Goal: Use online tool/utility: Utilize a website feature to perform a specific function

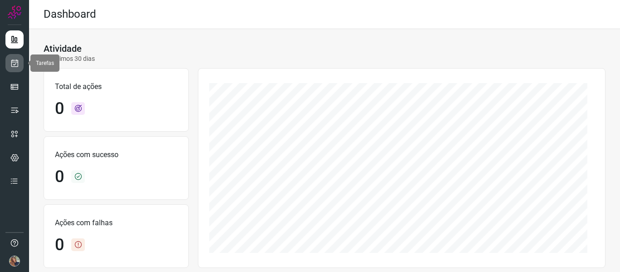
click at [9, 63] on link at bounding box center [14, 63] width 18 height 18
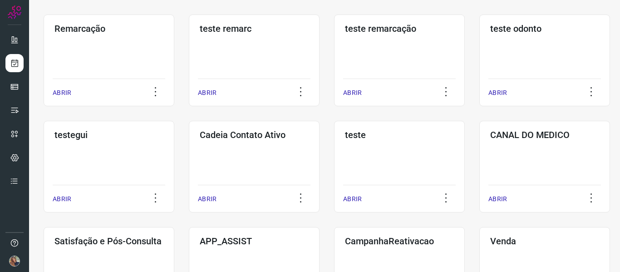
scroll to position [165, 0]
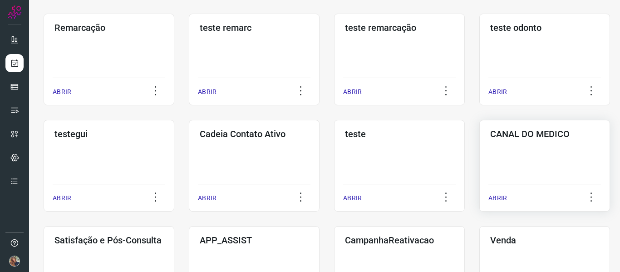
click at [497, 196] on p "ABRIR" at bounding box center [498, 198] width 19 height 10
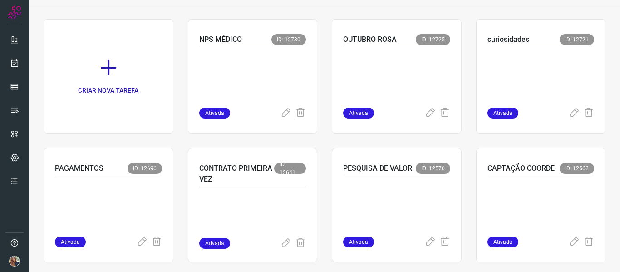
scroll to position [64, 0]
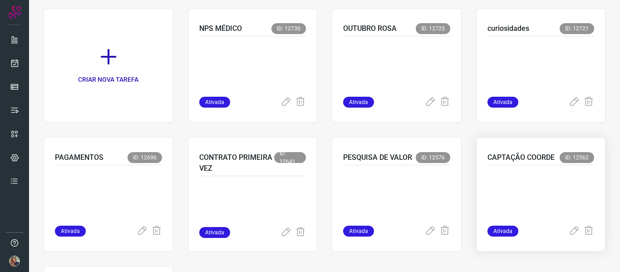
click at [507, 157] on p "CAPTAÇÃO COORDE" at bounding box center [521, 157] width 67 height 11
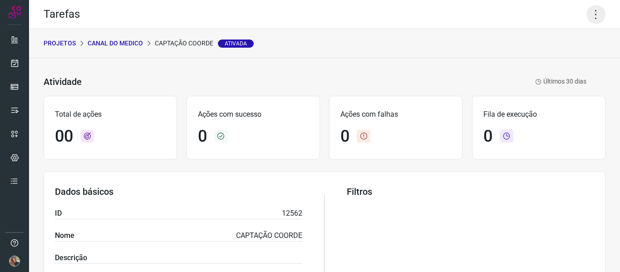
click at [589, 19] on icon at bounding box center [596, 14] width 19 height 19
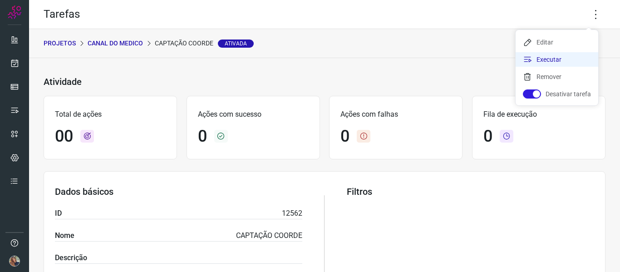
click at [547, 56] on li "Executar" at bounding box center [557, 59] width 83 height 15
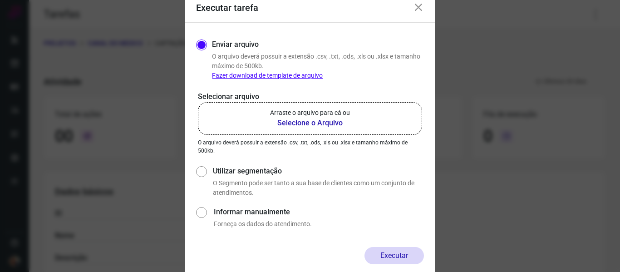
click at [296, 122] on b "Selecione o Arquivo" at bounding box center [310, 123] width 80 height 11
click at [0, 0] on input "Arraste o arquivo para cá ou Selecione o Arquivo" at bounding box center [0, 0] width 0 height 0
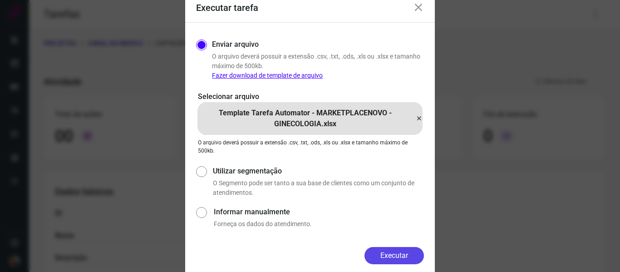
click at [389, 253] on button "Executar" at bounding box center [394, 255] width 59 height 17
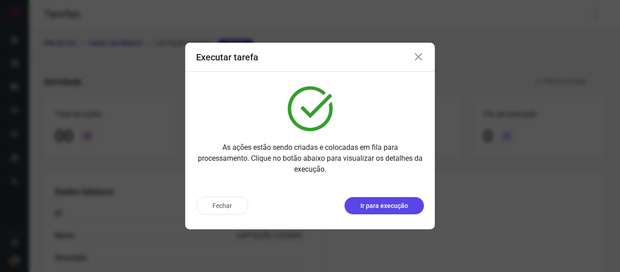
click at [373, 204] on p "Ir para execução" at bounding box center [385, 206] width 48 height 10
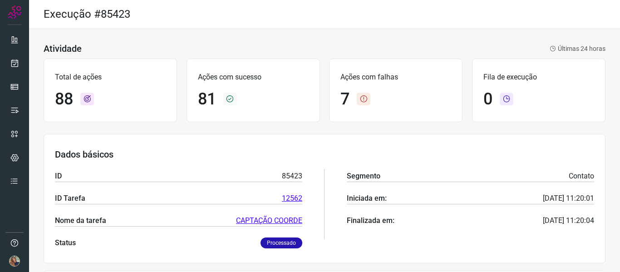
click at [358, 99] on icon at bounding box center [364, 99] width 14 height 13
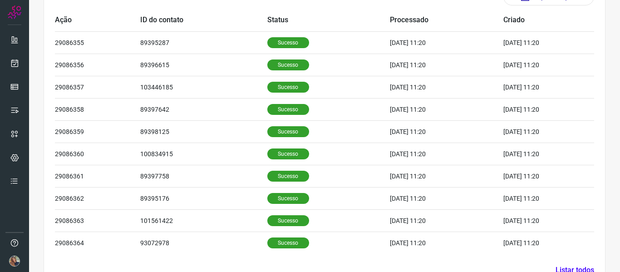
scroll to position [325, 0]
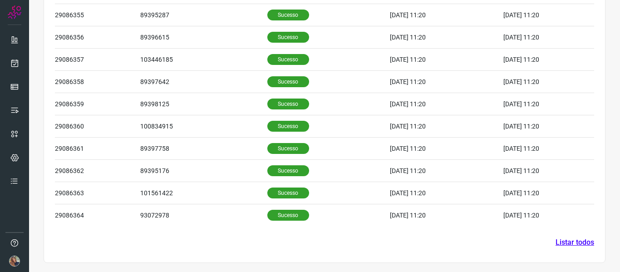
click at [573, 240] on link "Listar todos" at bounding box center [575, 242] width 39 height 11
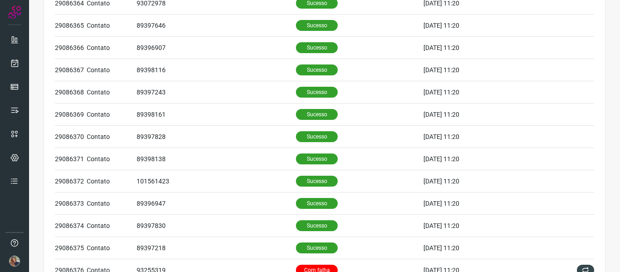
scroll to position [417, 0]
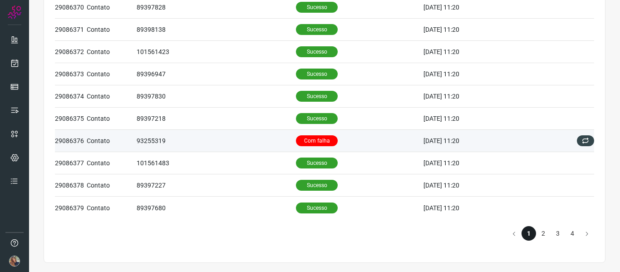
click at [147, 138] on td "93255319" at bounding box center [216, 141] width 159 height 22
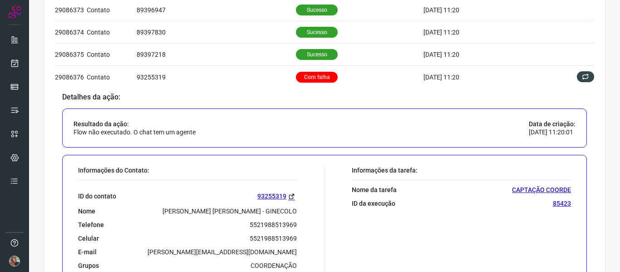
scroll to position [480, 0]
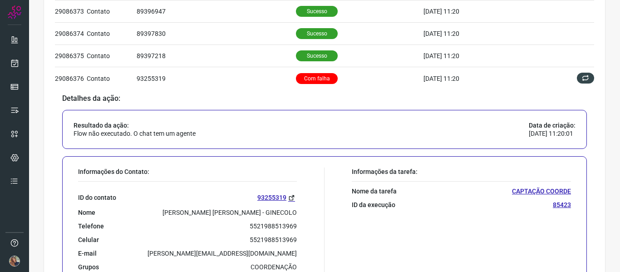
drag, startPoint x: 609, startPoint y: 148, endPoint x: 614, endPoint y: 147, distance: 5.6
click at [614, 147] on main "Execução #85423 (CAPTAÇÃO COORDE) Ação Segmento ID do Segmento Status Processad…" at bounding box center [324, 136] width 591 height 272
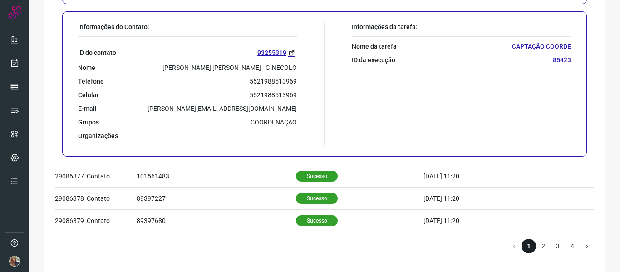
scroll to position [637, 0]
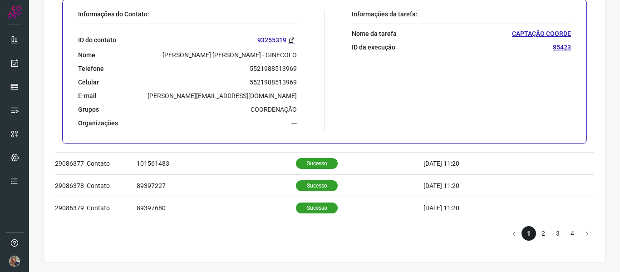
click at [536, 232] on li "2" at bounding box center [543, 233] width 15 height 15
